Goal: Task Accomplishment & Management: Use online tool/utility

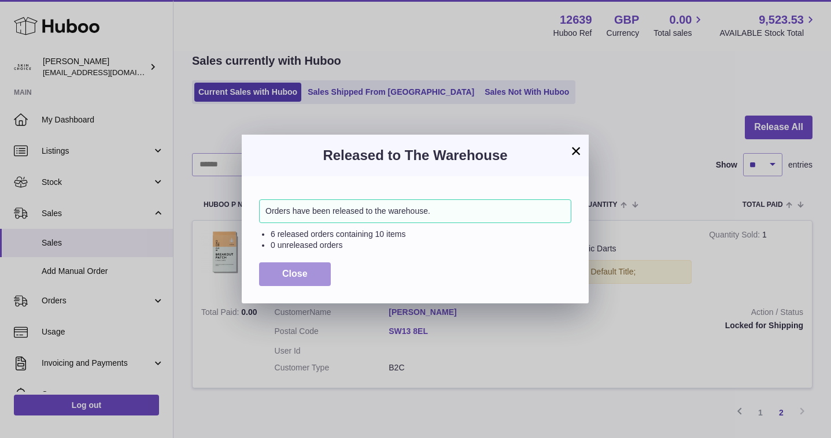
click at [296, 271] on span "Close" at bounding box center [294, 274] width 25 height 10
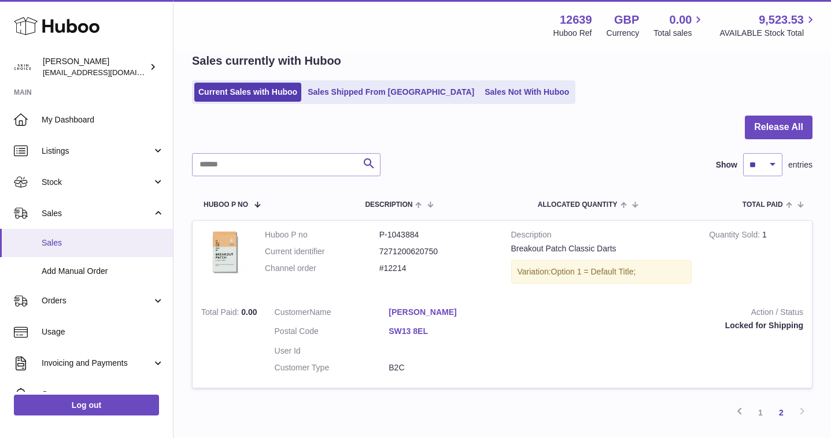
click at [67, 250] on link "Sales" at bounding box center [86, 243] width 173 height 28
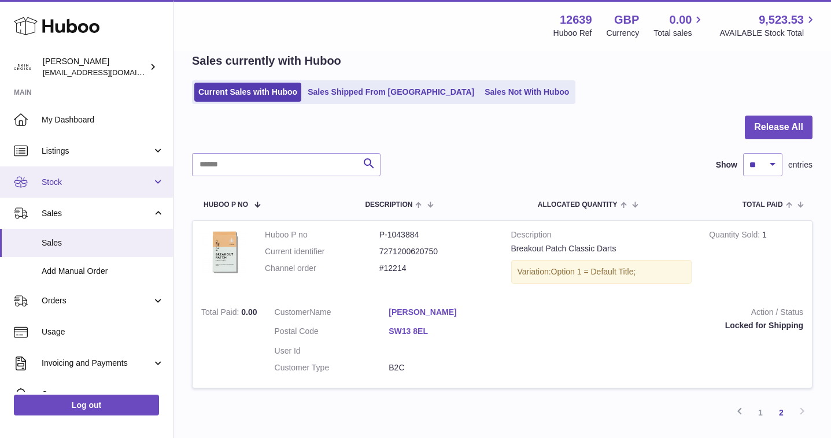
click at [100, 189] on link "Stock" at bounding box center [86, 182] width 173 height 31
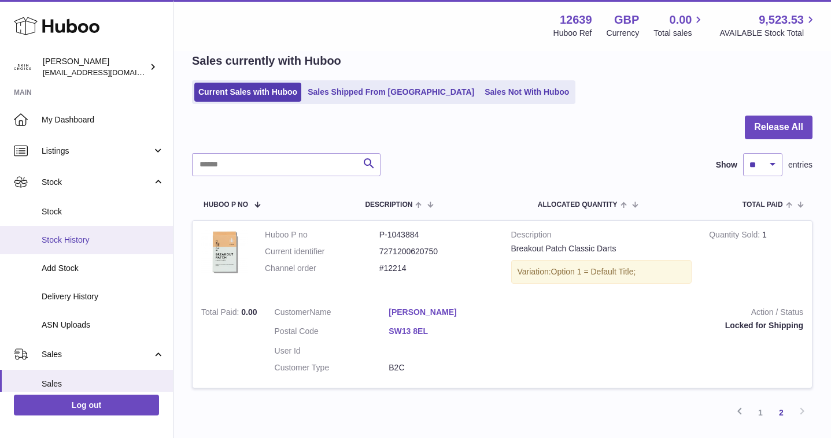
click at [82, 232] on link "Stock History" at bounding box center [86, 240] width 173 height 28
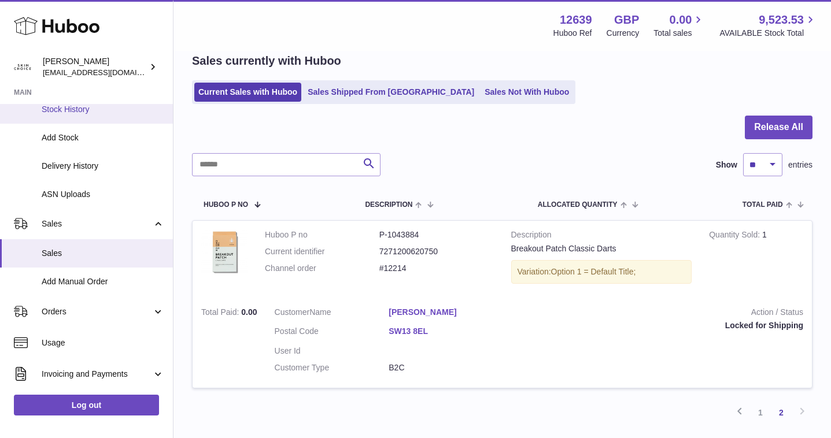
scroll to position [253, 0]
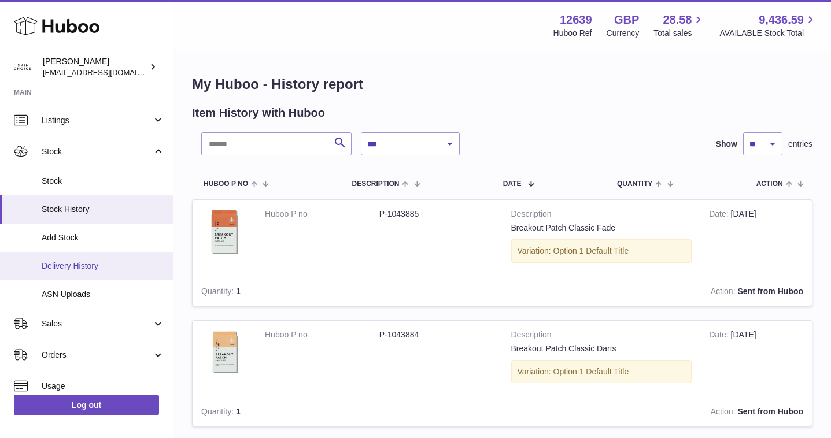
scroll to position [73, 0]
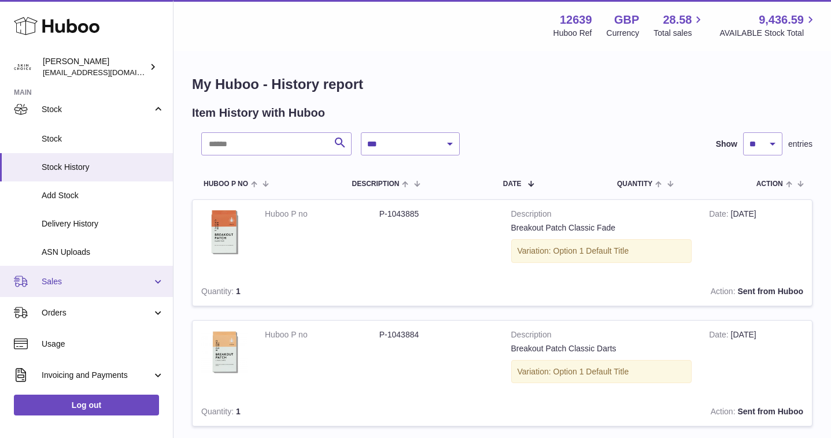
click at [99, 284] on span "Sales" at bounding box center [97, 282] width 110 height 11
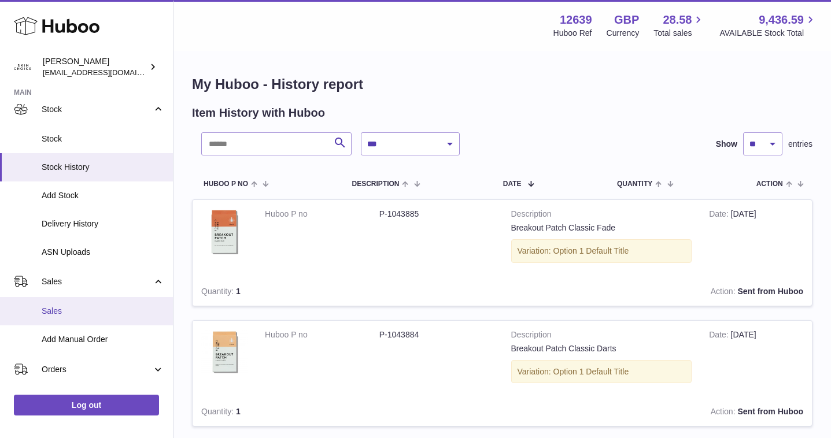
click at [92, 319] on link "Sales" at bounding box center [86, 311] width 173 height 28
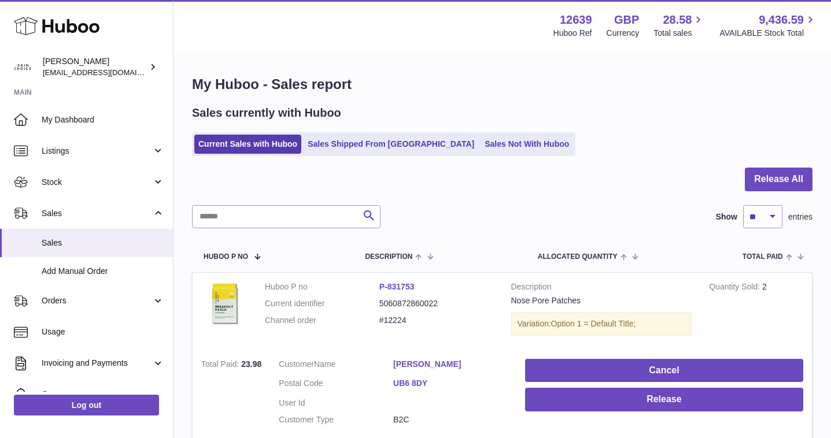
click at [765, 176] on button "Release All" at bounding box center [779, 180] width 68 height 24
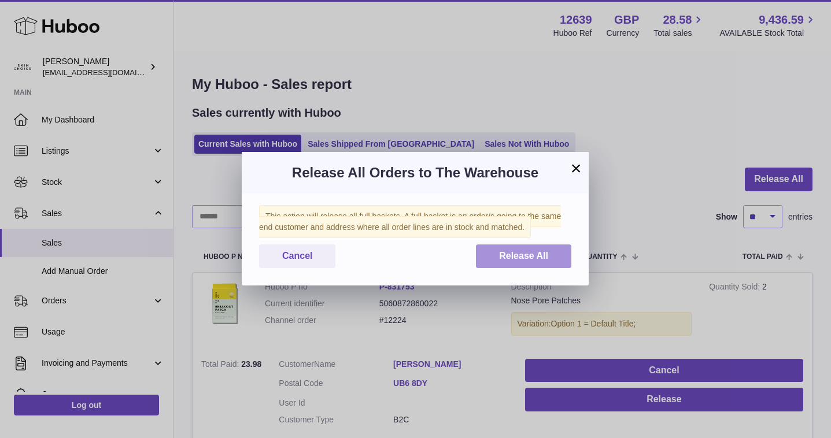
click at [533, 256] on span "Release All" at bounding box center [523, 256] width 49 height 10
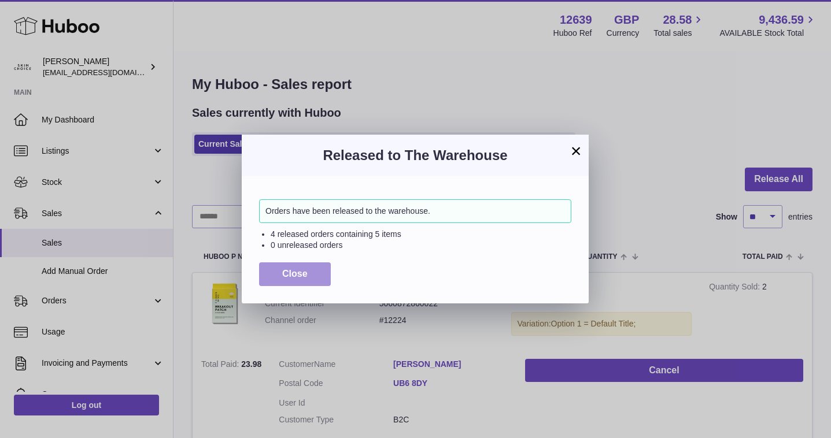
click at [322, 281] on button "Close" at bounding box center [295, 275] width 72 height 24
